Goal: Find specific page/section: Find specific page/section

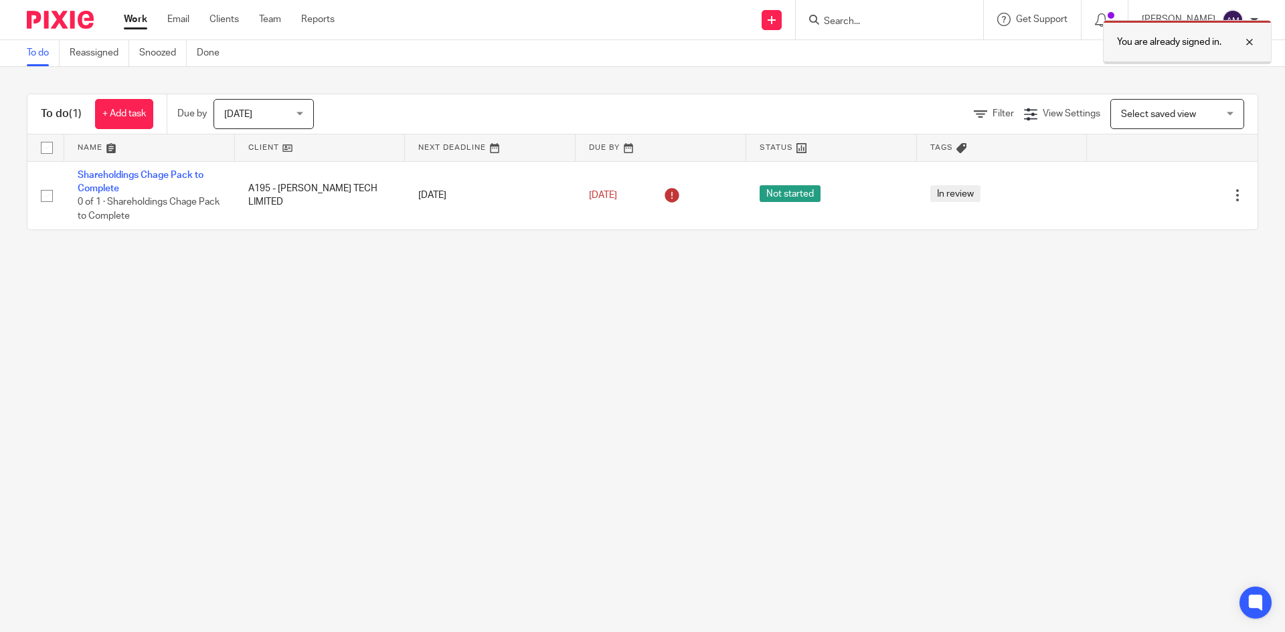
click at [1253, 42] on div at bounding box center [1239, 42] width 36 height 16
click at [954, 19] on form at bounding box center [894, 19] width 143 height 17
click at [871, 23] on input "Search" at bounding box center [883, 22] width 120 height 12
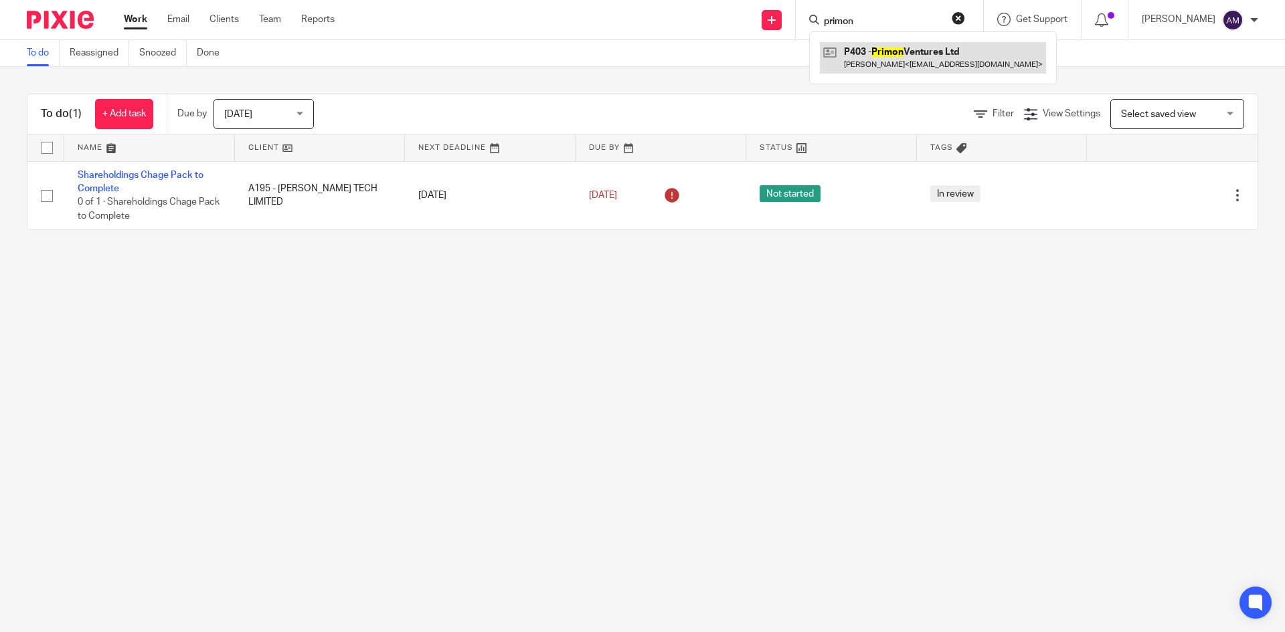
type input "primon"
click at [873, 52] on link at bounding box center [933, 57] width 226 height 31
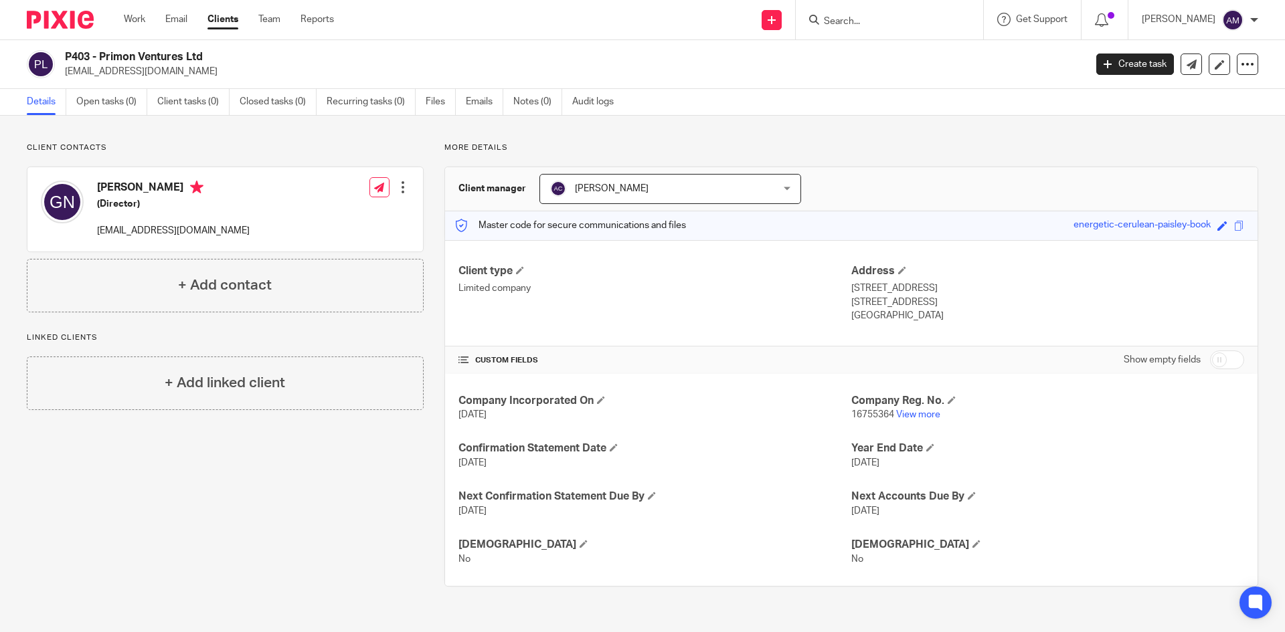
click at [863, 23] on input "Search" at bounding box center [883, 22] width 120 height 12
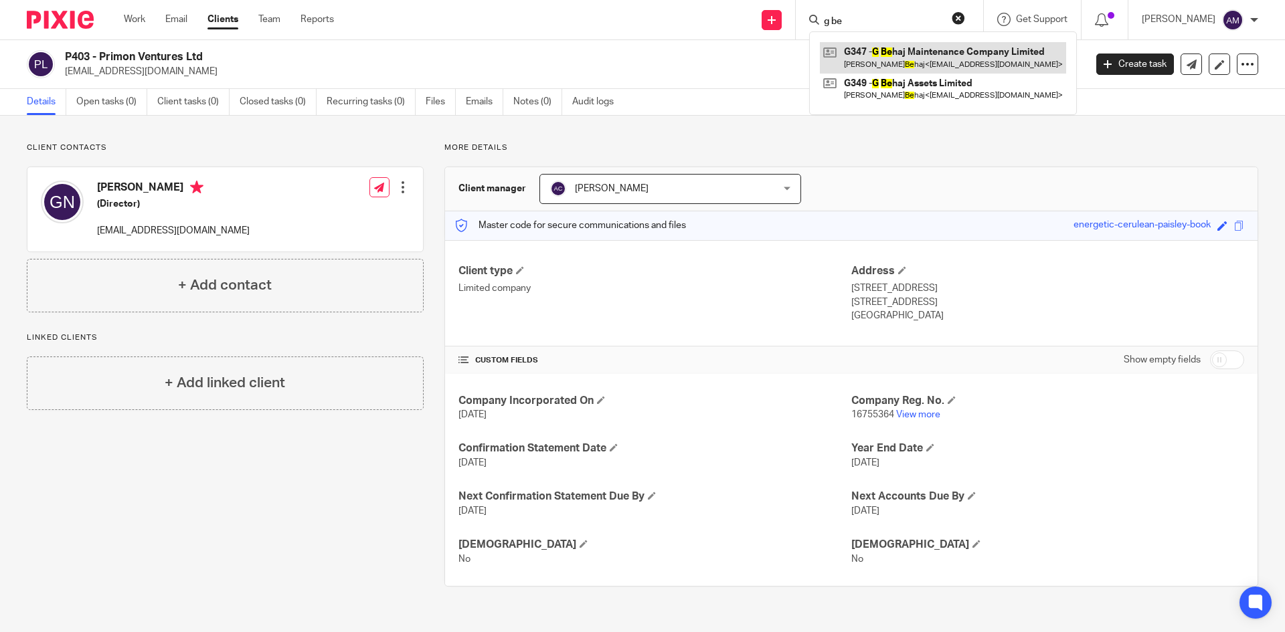
type input "g be"
click at [885, 66] on link at bounding box center [943, 57] width 246 height 31
